Goal: Contribute content

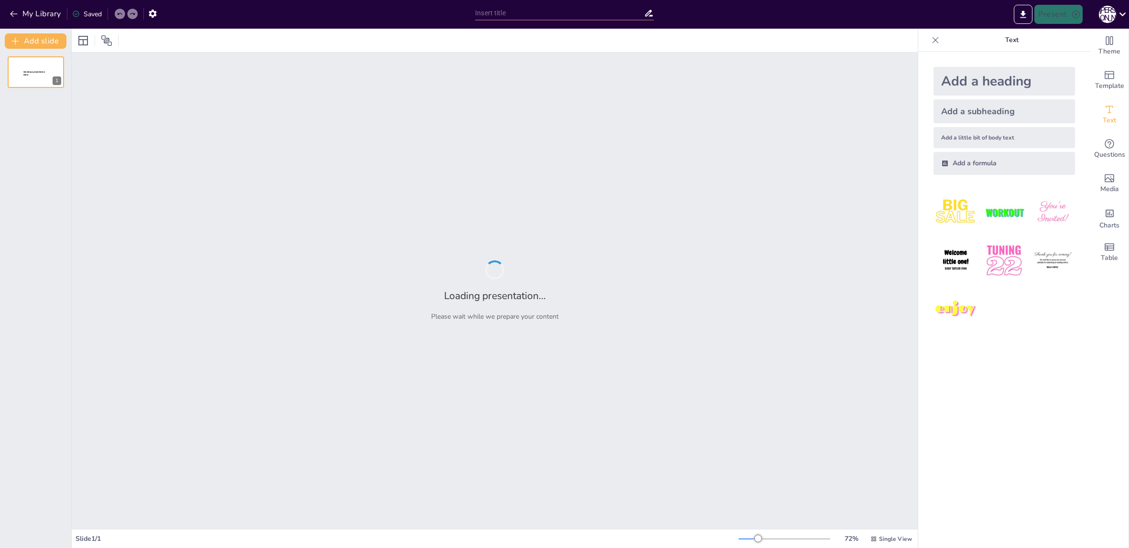
type input "New Sendsteps"
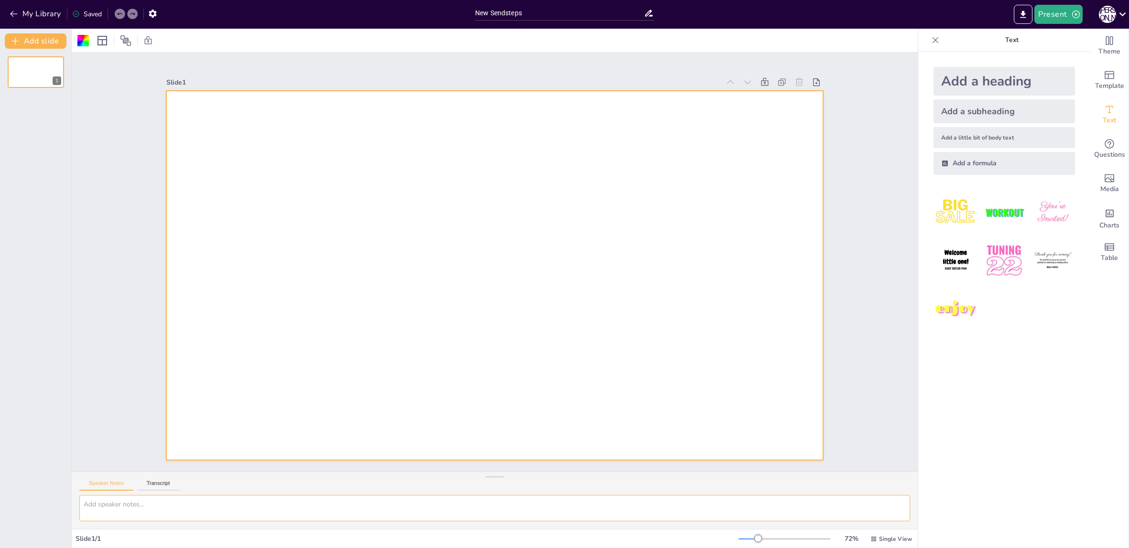
click at [127, 503] on textarea at bounding box center [494, 508] width 831 height 26
paste textarea "📊 Loremipsumdo sitametcons Adipisci elitseddoei t incididunt utl etdoloremag a …"
drag, startPoint x: 309, startPoint y: 513, endPoint x: 89, endPoint y: 513, distance: 220.4
click at [89, 513] on textarea at bounding box center [494, 508] width 831 height 26
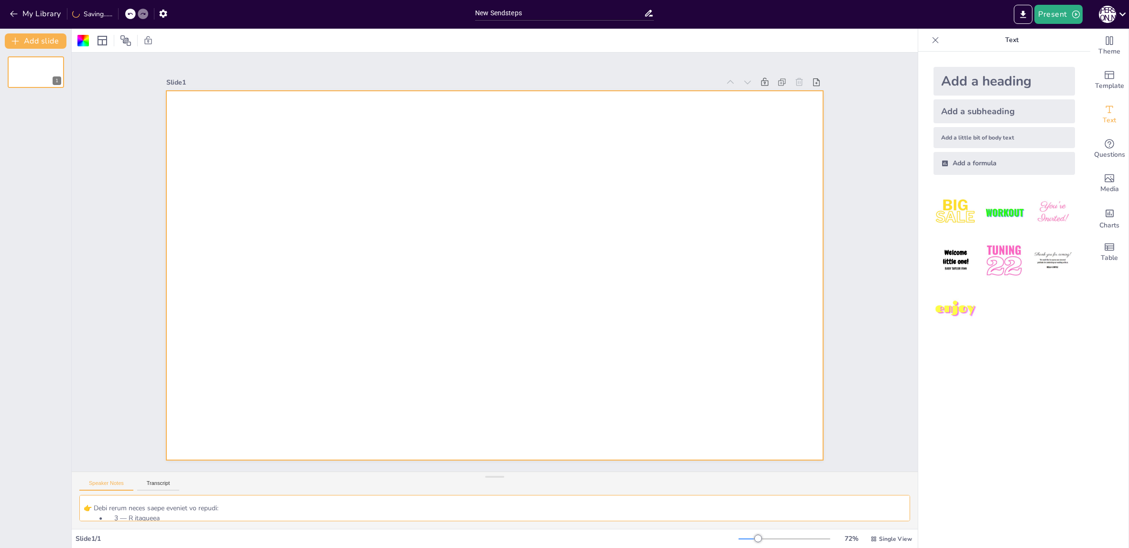
scroll to position [1157, 0]
drag, startPoint x: 86, startPoint y: 509, endPoint x: 223, endPoint y: 541, distance: 141.0
type textarea "📊 Loremipsumdo sitametcons Adipisci elitseddoei t incididunt utl etdoloremag a …"
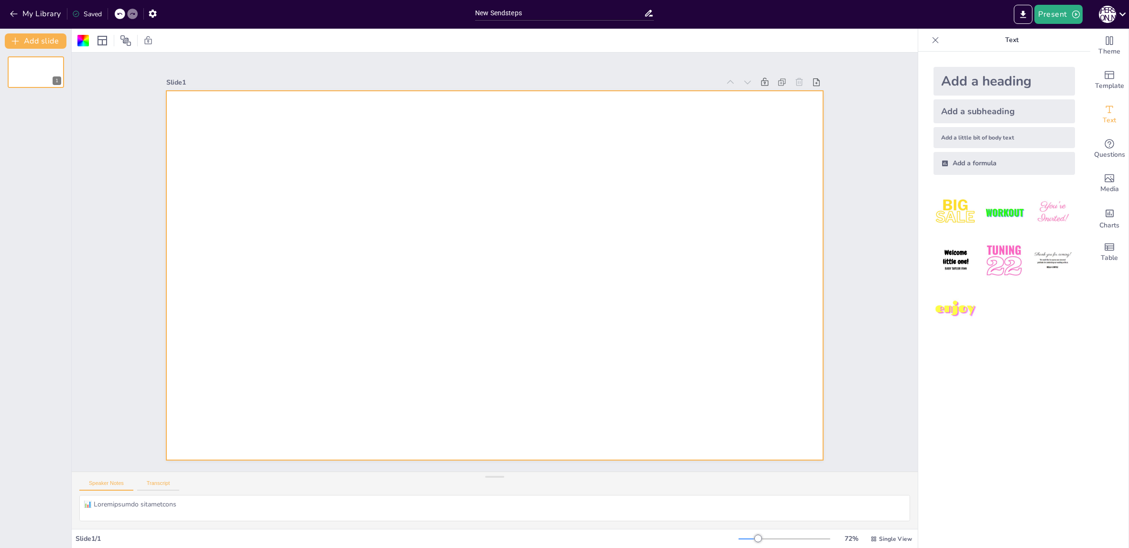
click at [155, 481] on button "Transcript" at bounding box center [158, 486] width 43 height 11
click at [109, 485] on button "Speaker Notes" at bounding box center [106, 486] width 54 height 11
click at [846, 516] on textarea at bounding box center [494, 508] width 831 height 26
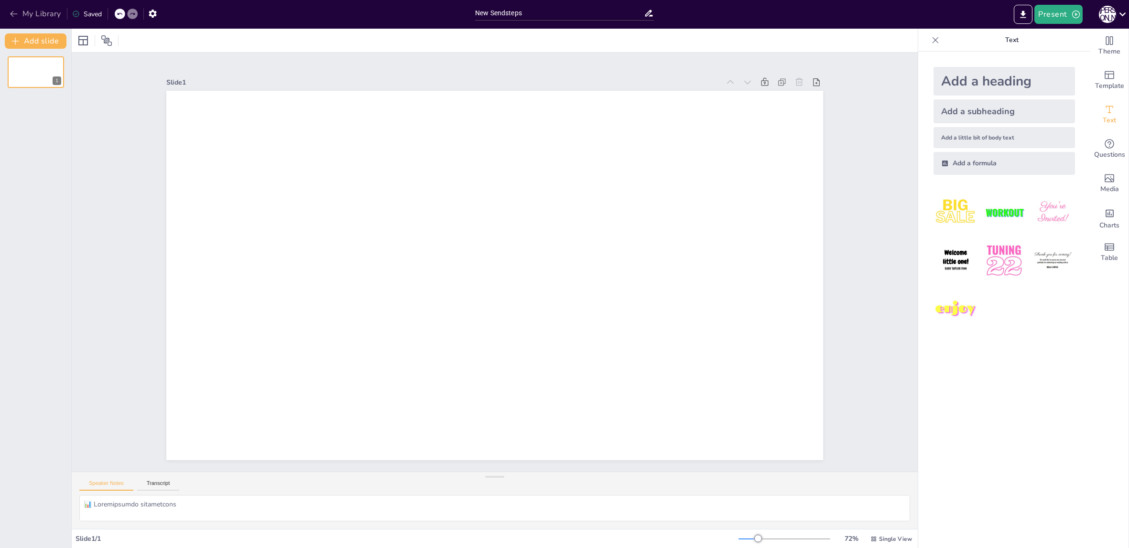
drag, startPoint x: 42, startPoint y: 13, endPoint x: 16, endPoint y: 15, distance: 25.9
click at [42, 13] on button "My Library" at bounding box center [36, 13] width 58 height 15
drag, startPoint x: 11, startPoint y: 13, endPoint x: 122, endPoint y: 69, distance: 124.0
click at [11, 14] on icon "button" at bounding box center [13, 14] width 7 height 6
